Goal: Transaction & Acquisition: Download file/media

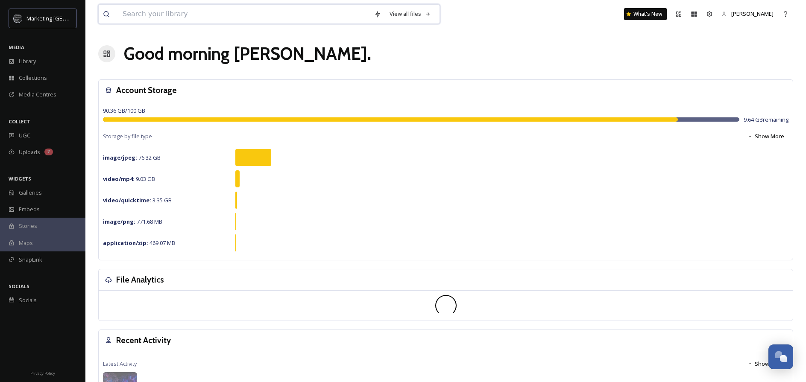
click at [313, 12] on input at bounding box center [244, 14] width 252 height 19
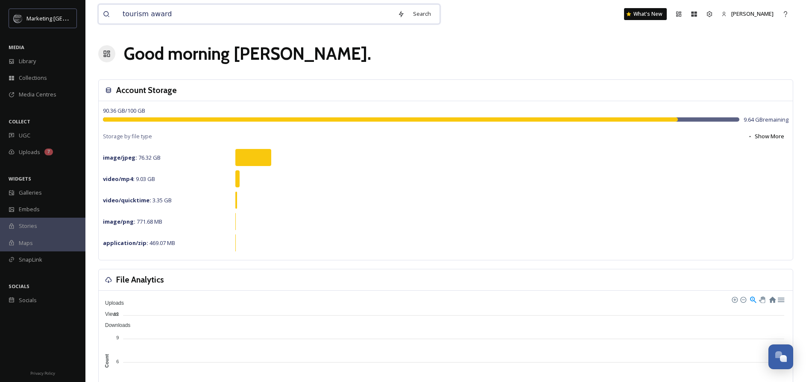
type input "tourism awards"
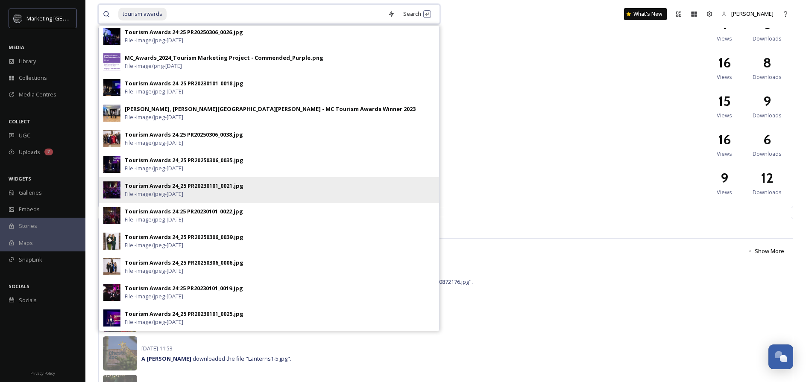
scroll to position [519, 0]
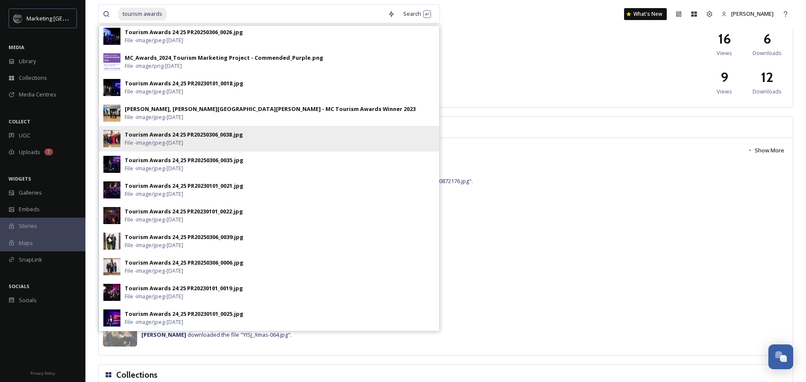
click at [183, 139] on span "File - image/jpeg - [DATE]" at bounding box center [154, 143] width 59 height 8
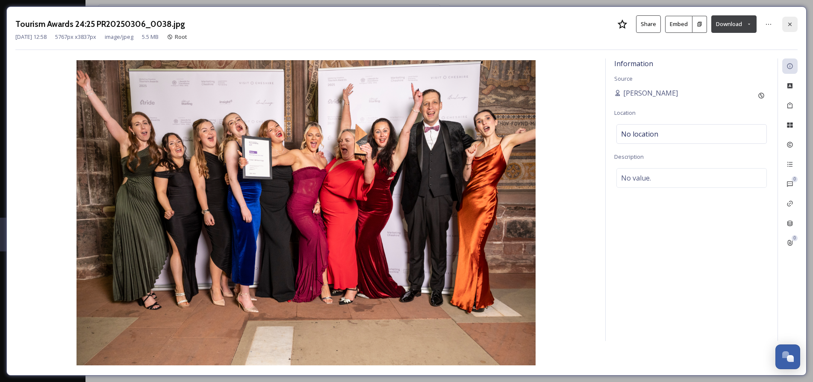
click at [790, 21] on icon at bounding box center [789, 24] width 7 height 7
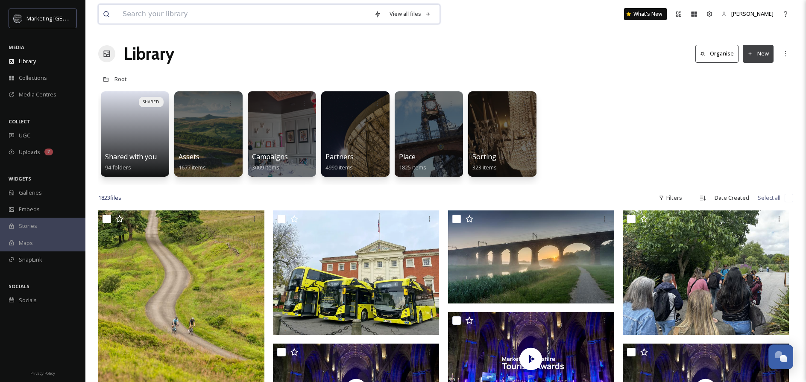
click at [192, 17] on input at bounding box center [244, 14] width 252 height 19
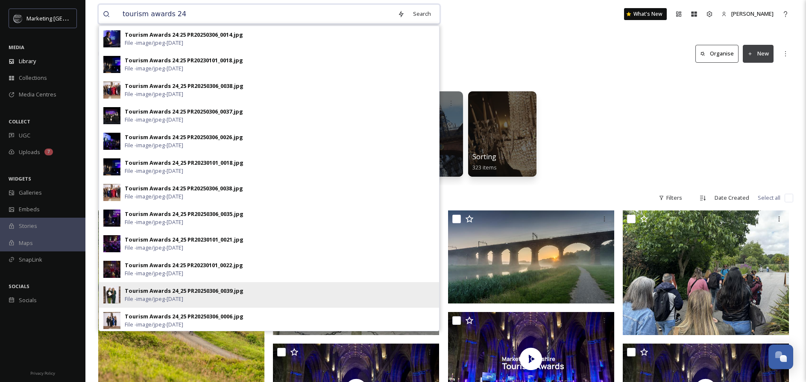
type input "tourism awards 24"
click at [107, 293] on img at bounding box center [111, 295] width 17 height 17
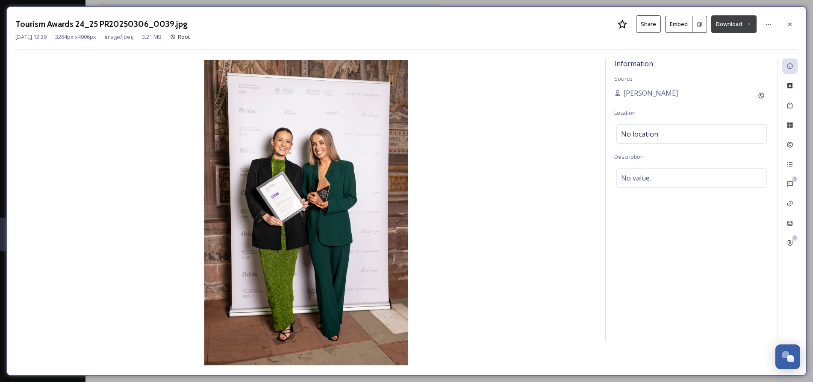
click at [730, 23] on button "Download" at bounding box center [733, 24] width 45 height 18
click at [730, 46] on span "Download Original (3264 x 4906)" at bounding box center [711, 44] width 81 height 8
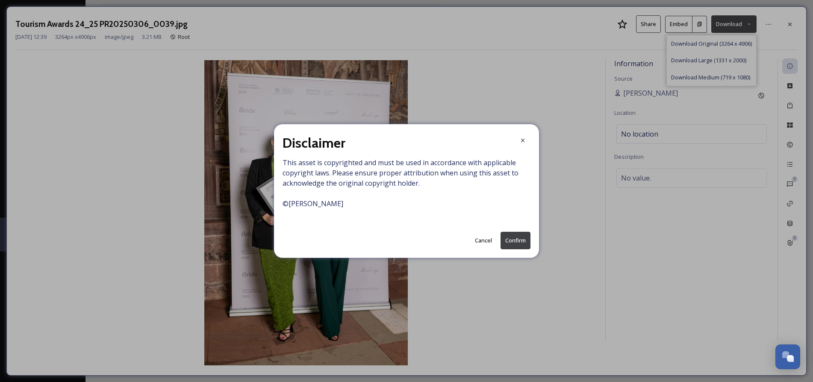
click at [518, 241] on button "Confirm" at bounding box center [515, 241] width 30 height 18
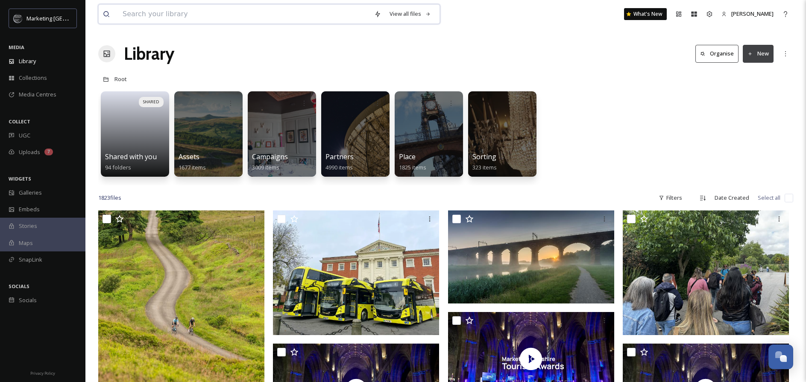
click at [169, 14] on input at bounding box center [244, 14] width 252 height 19
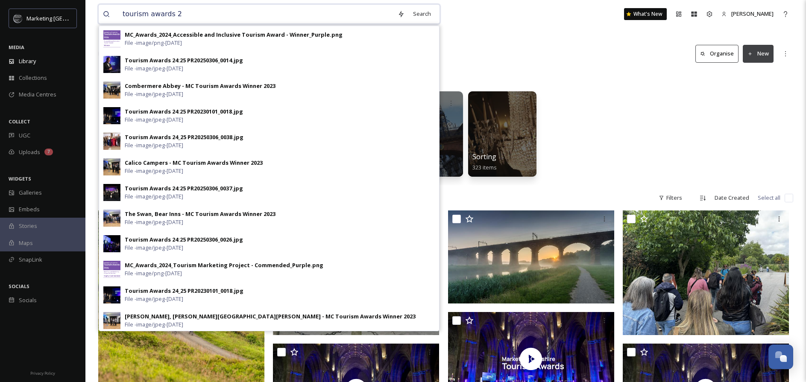
type input "tourism awards 24"
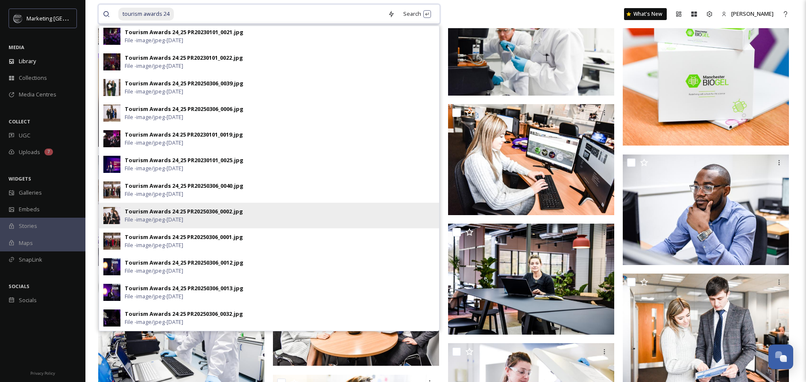
scroll to position [554, 0]
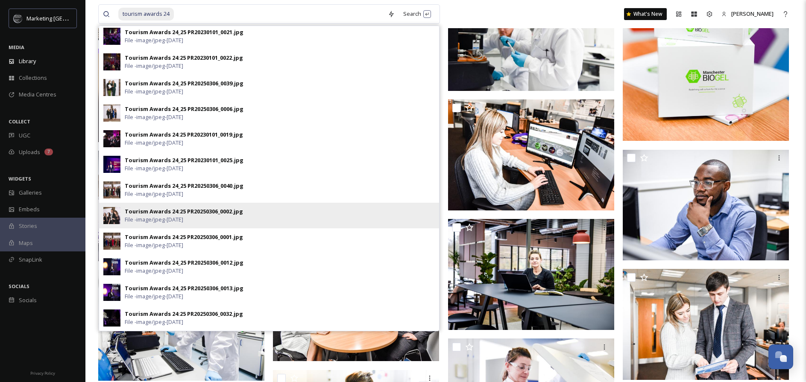
click at [158, 216] on span "File - image/jpeg - [DATE]" at bounding box center [154, 220] width 59 height 8
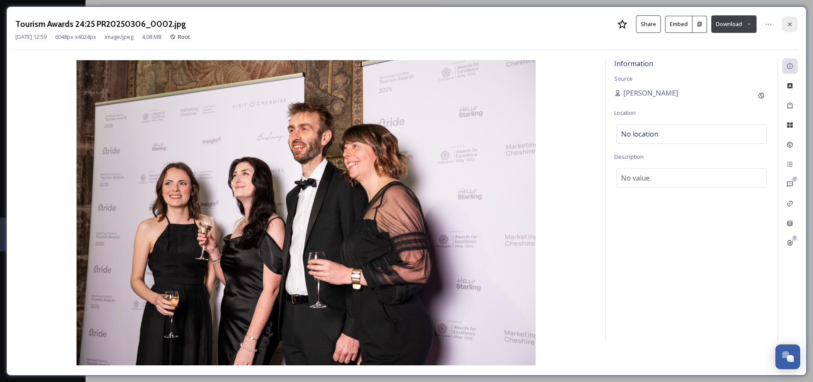
click at [793, 22] on div at bounding box center [789, 24] width 15 height 15
